Goal: Task Accomplishment & Management: Complete application form

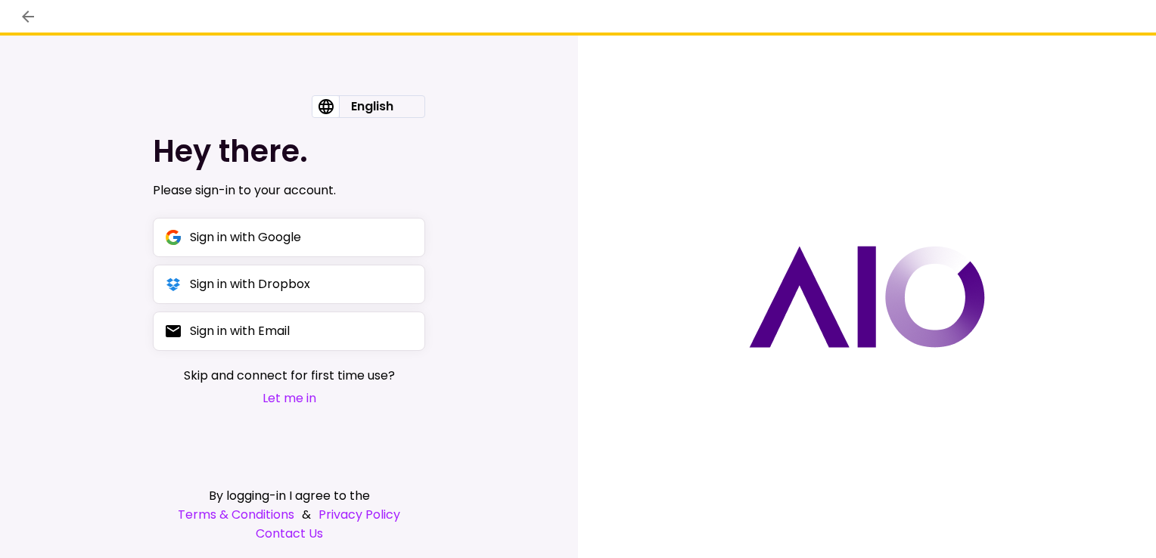
click at [289, 401] on button "Let me in" at bounding box center [289, 398] width 211 height 19
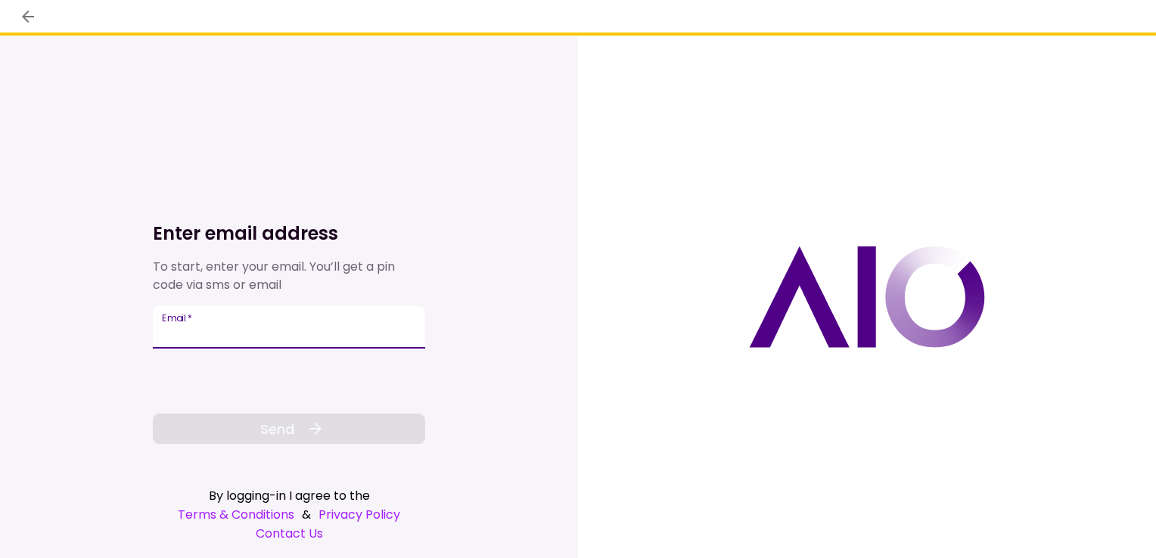
click at [249, 334] on input "Email   *" at bounding box center [289, 327] width 272 height 42
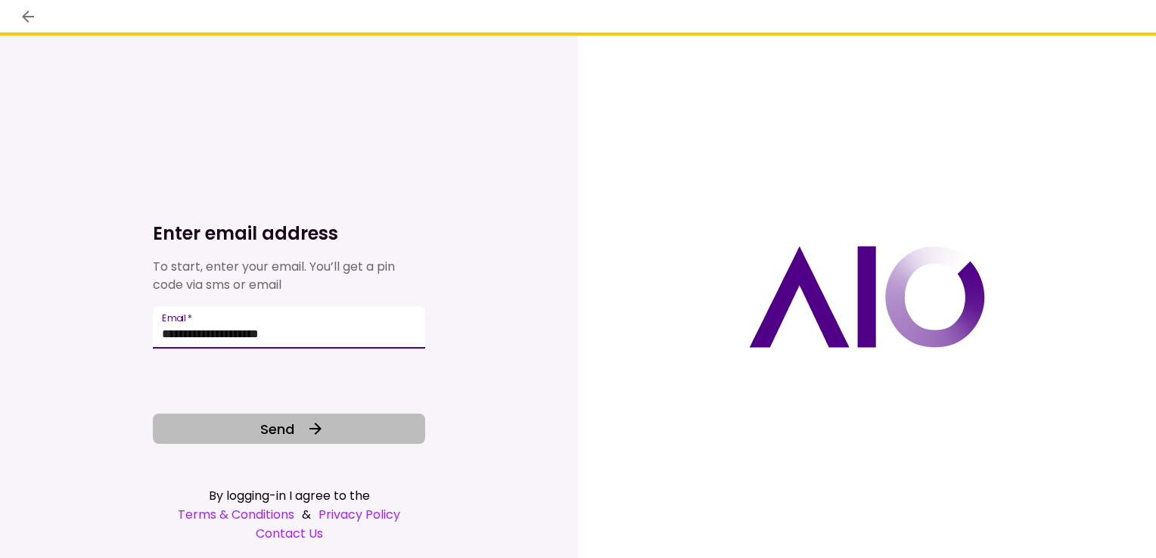
type input "**********"
click at [287, 416] on button "Send" at bounding box center [289, 429] width 272 height 30
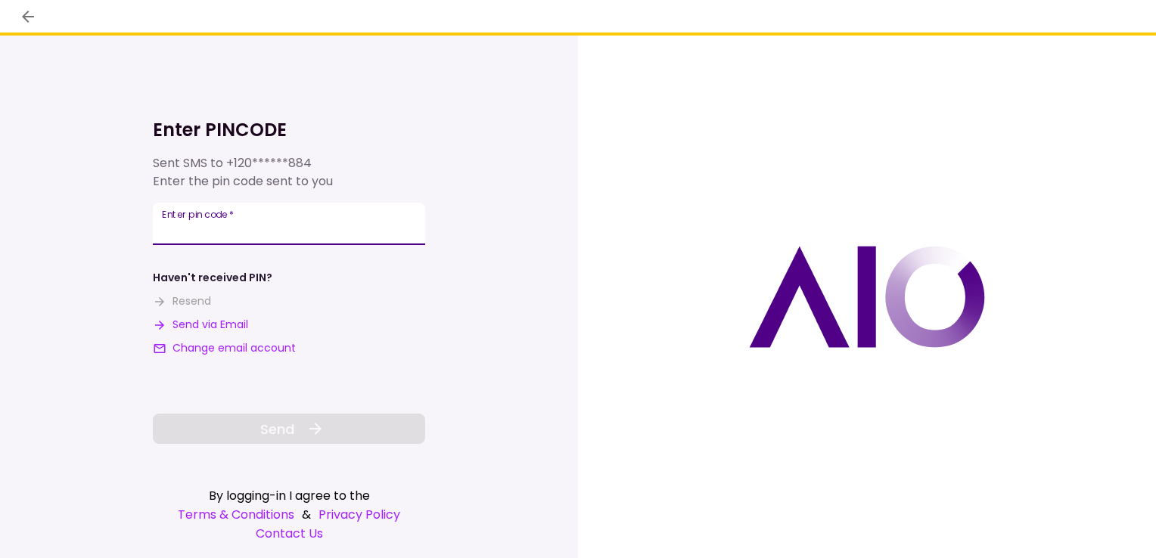
click at [236, 230] on input "**********" at bounding box center [289, 224] width 272 height 42
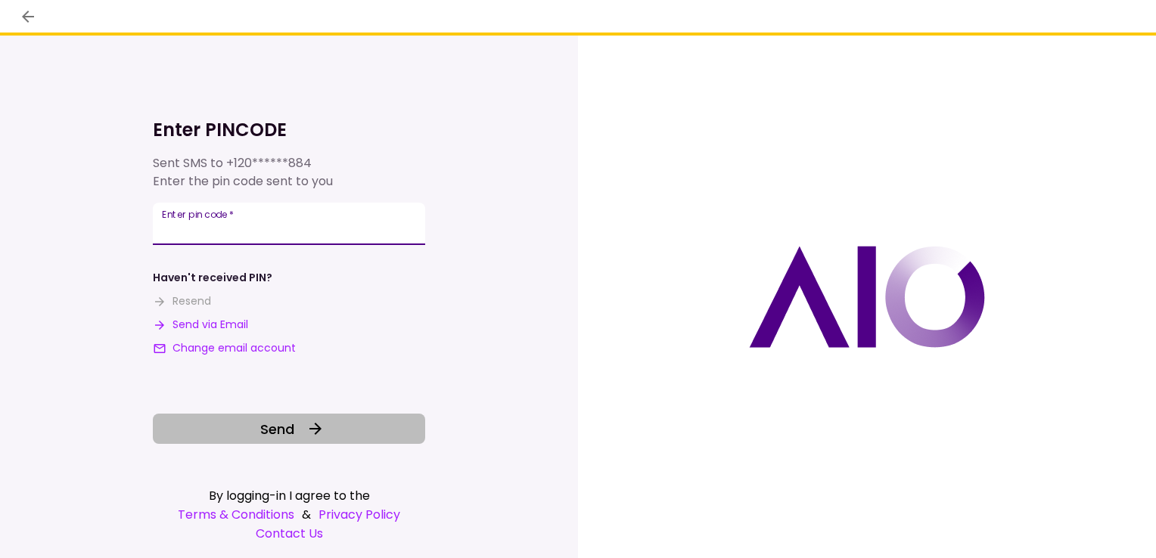
type input "******"
click at [285, 439] on span "Send" at bounding box center [277, 429] width 34 height 20
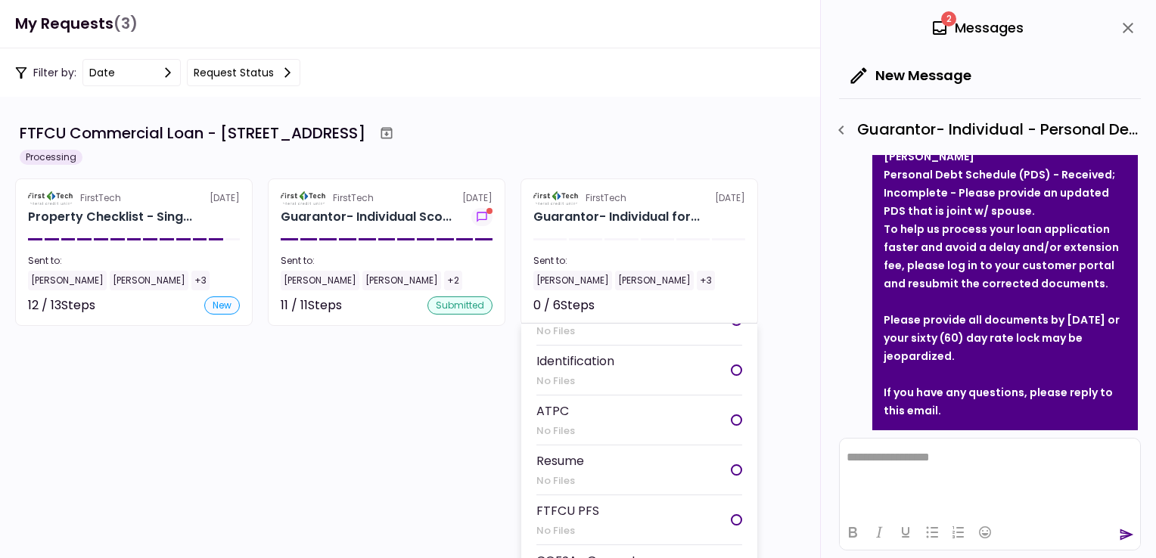
scroll to position [29, 0]
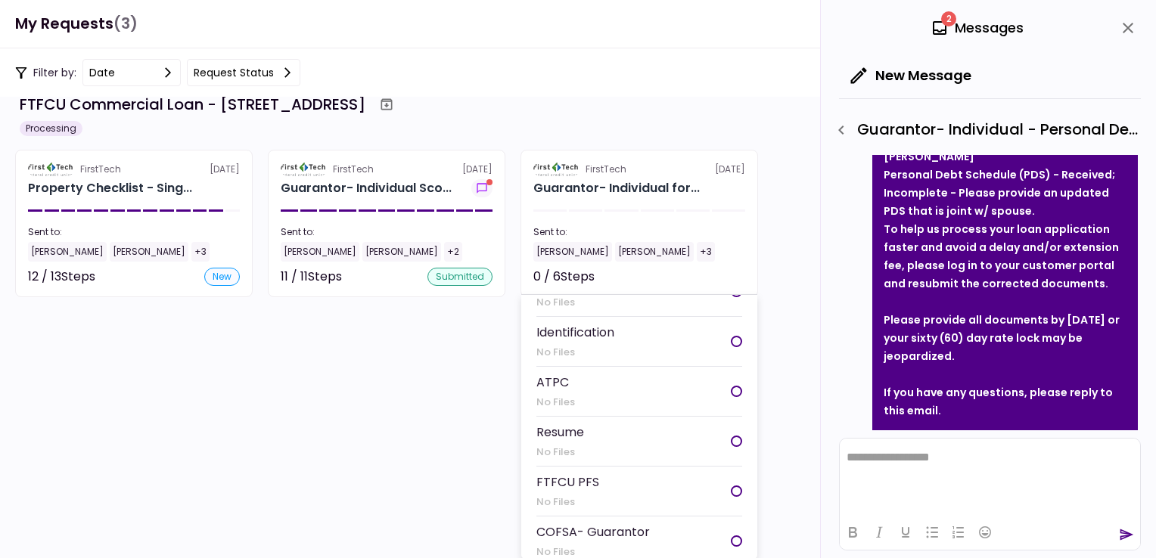
click at [576, 324] on div "Identification" at bounding box center [576, 332] width 78 height 19
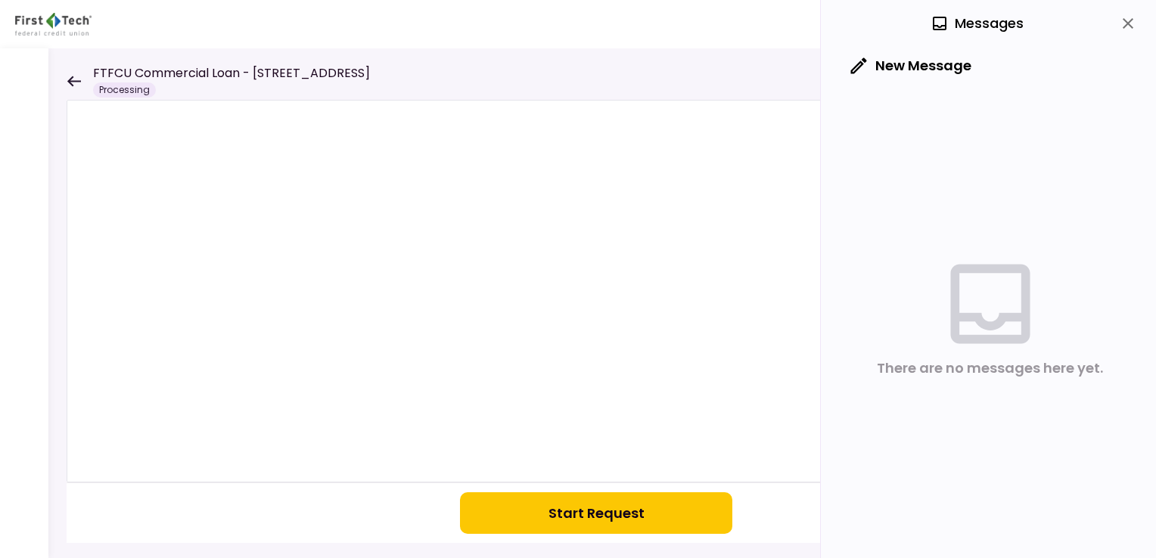
click at [604, 507] on button "Start Request" at bounding box center [596, 514] width 272 height 42
click at [74, 80] on icon at bounding box center [74, 81] width 14 height 11
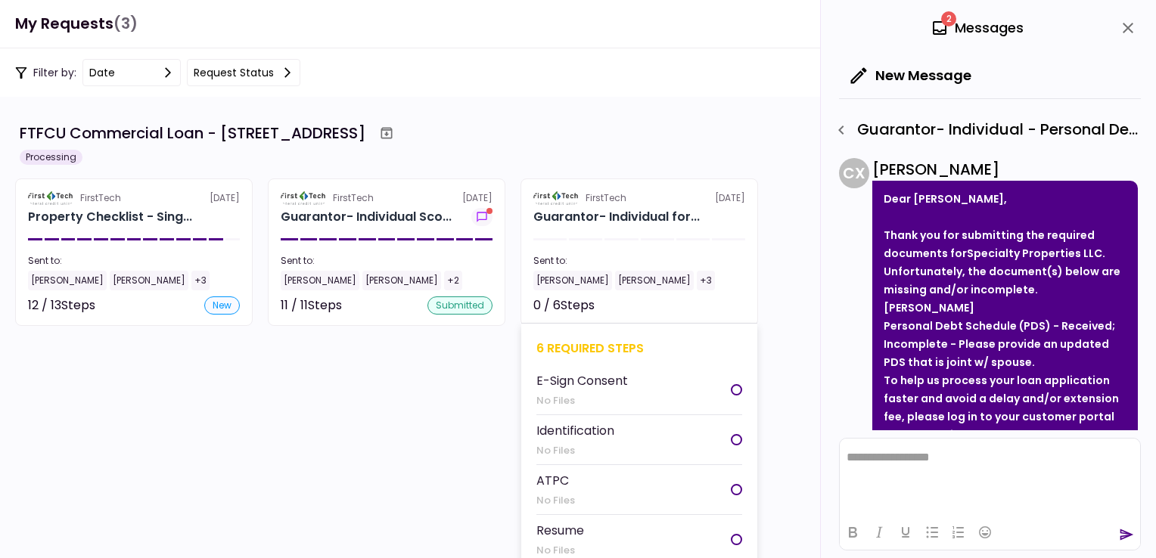
scroll to position [70, 0]
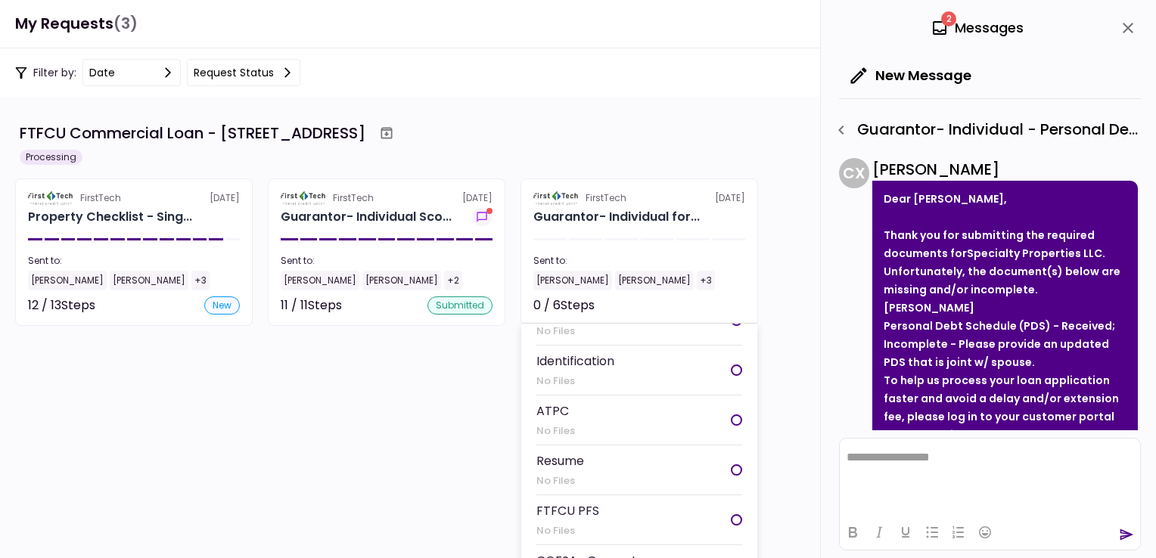
click at [574, 352] on div "Identification" at bounding box center [576, 361] width 78 height 19
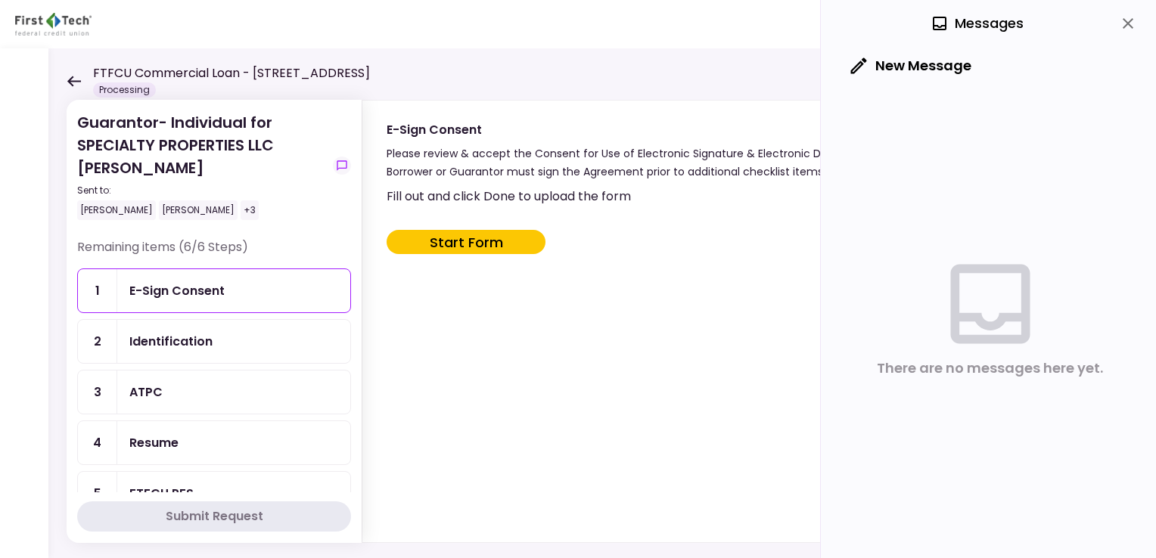
click at [152, 341] on div "Identification" at bounding box center [170, 341] width 83 height 19
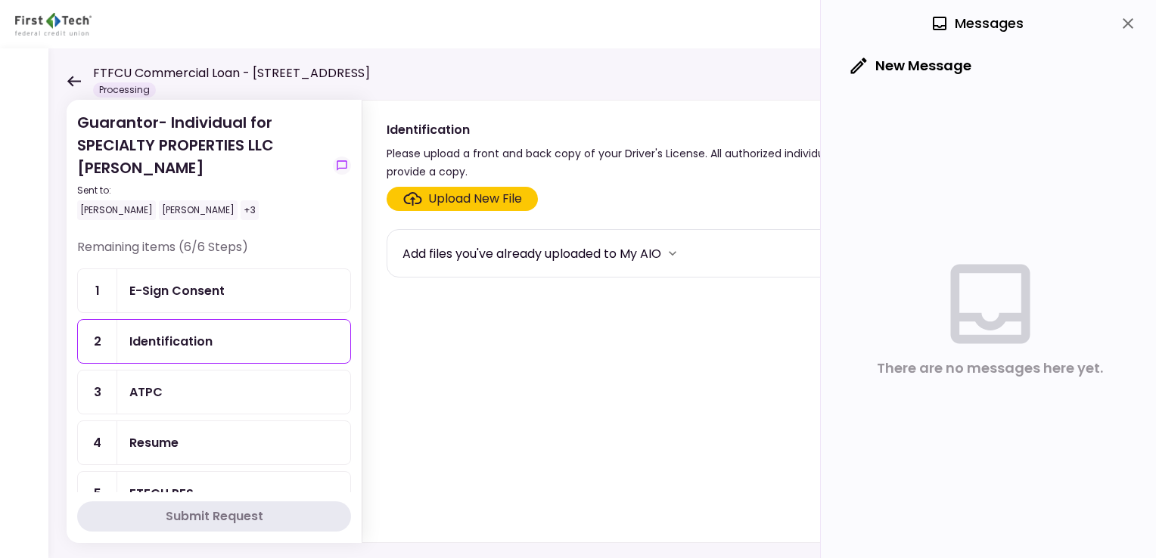
click at [152, 387] on div "ATPC" at bounding box center [145, 392] width 33 height 19
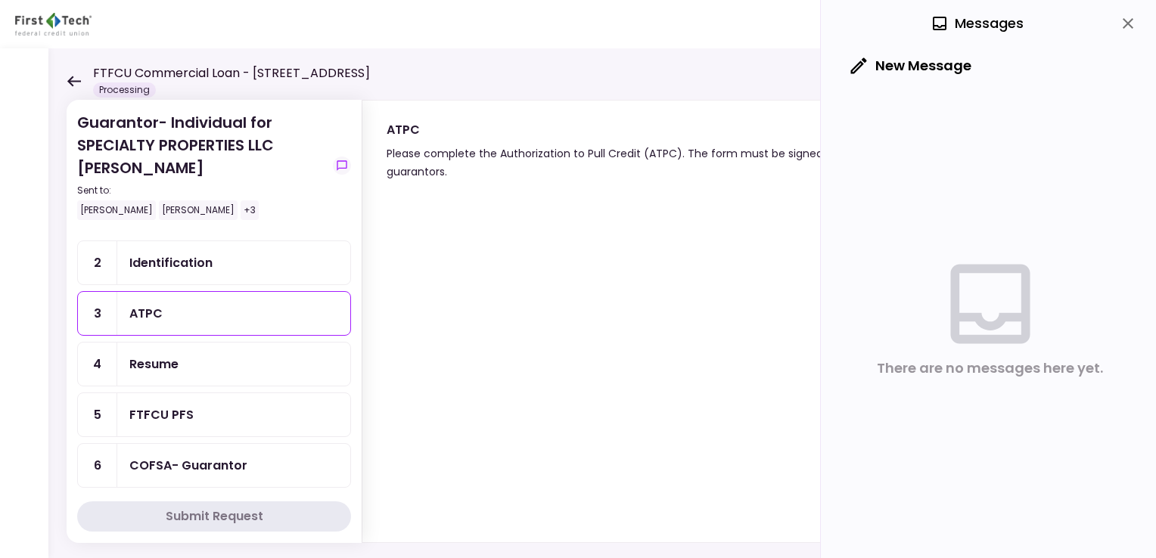
scroll to position [81, 0]
click at [154, 356] on div "Resume" at bounding box center [153, 362] width 49 height 19
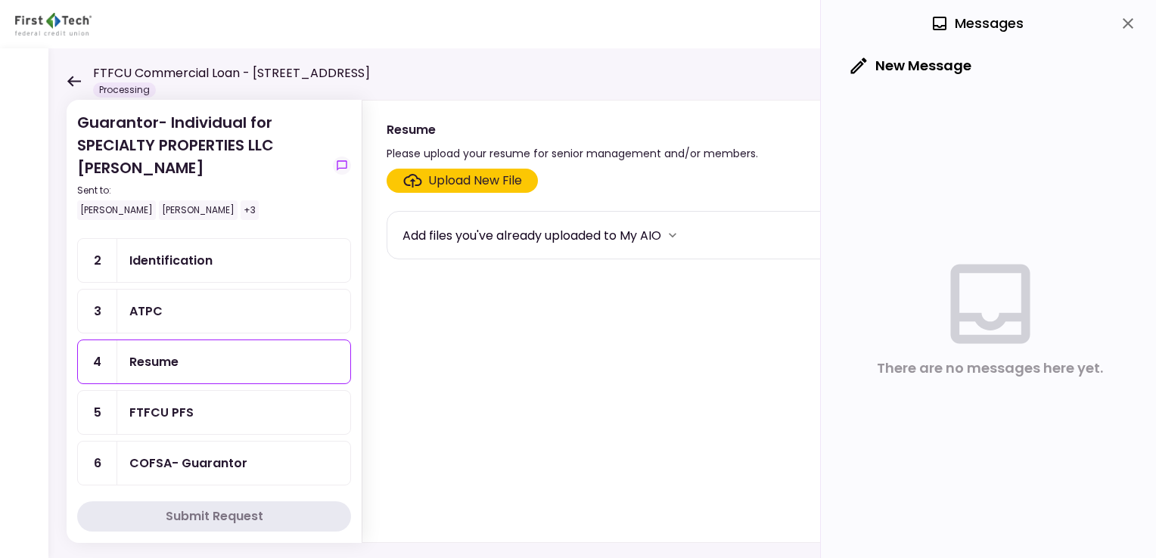
click at [160, 407] on div "FTFCU PFS" at bounding box center [161, 412] width 64 height 19
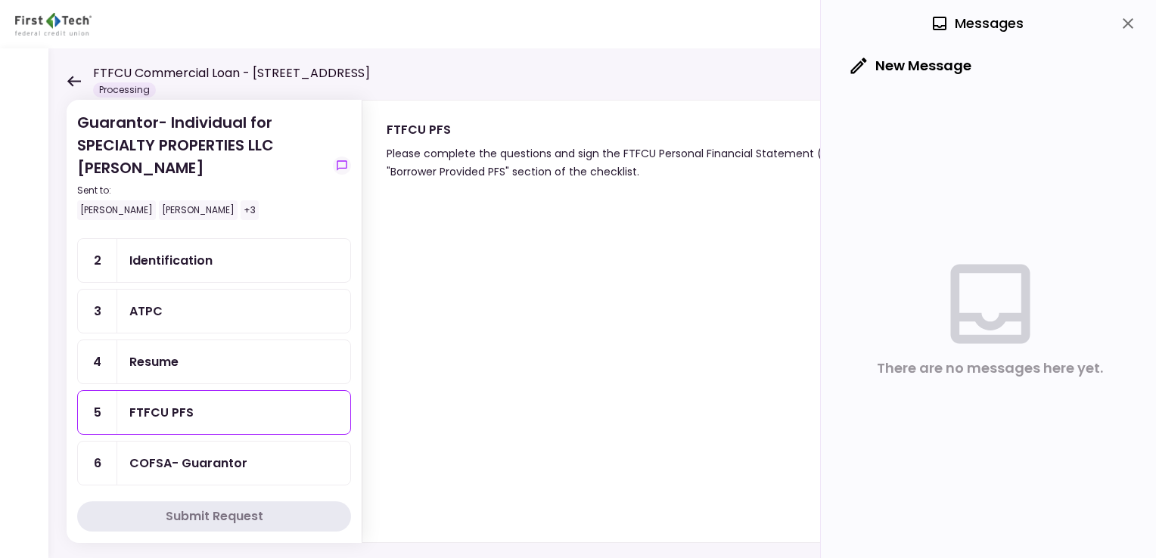
click at [151, 454] on div "COFSA- Guarantor" at bounding box center [188, 463] width 118 height 19
click at [163, 403] on div "FTFCU PFS" at bounding box center [161, 412] width 64 height 19
click at [140, 311] on div "ATPC" at bounding box center [145, 311] width 33 height 19
